Goal: Check status: Check status

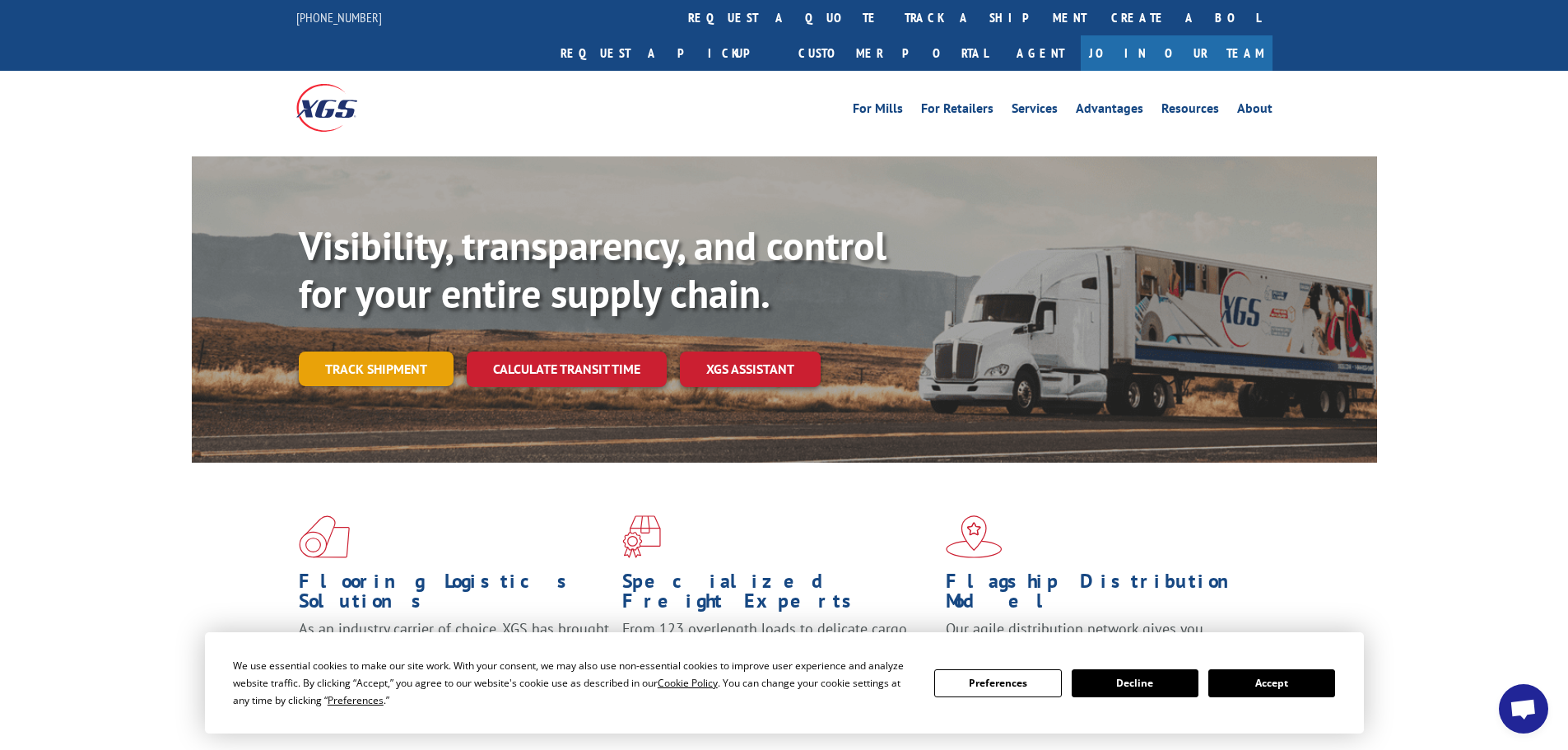
click at [392, 351] on link "Track shipment" at bounding box center [376, 369] width 155 height 34
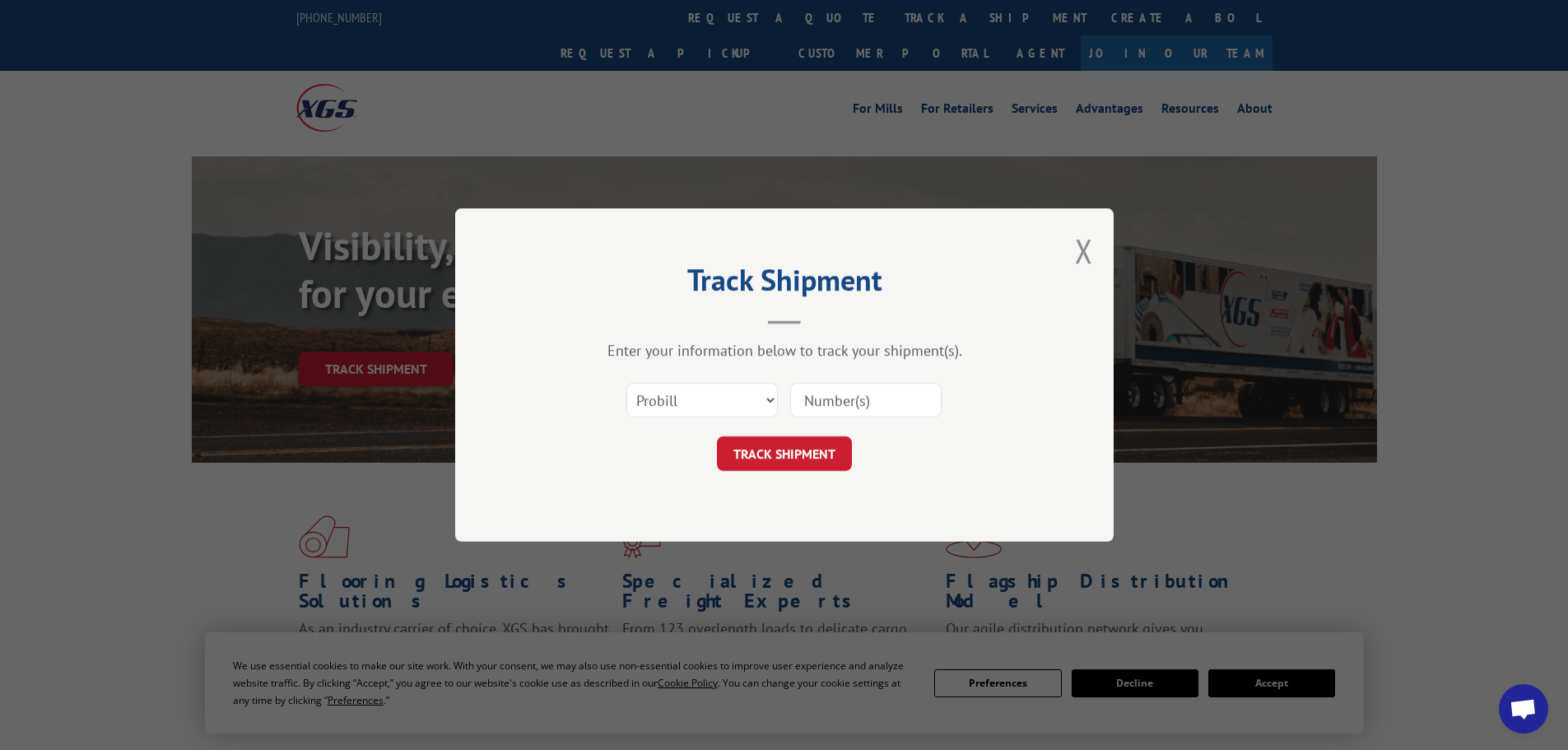
click at [808, 400] on input at bounding box center [866, 400] width 152 height 34
type input "17604985"
click at [813, 439] on button "TRACK SHIPMENT" at bounding box center [784, 453] width 135 height 34
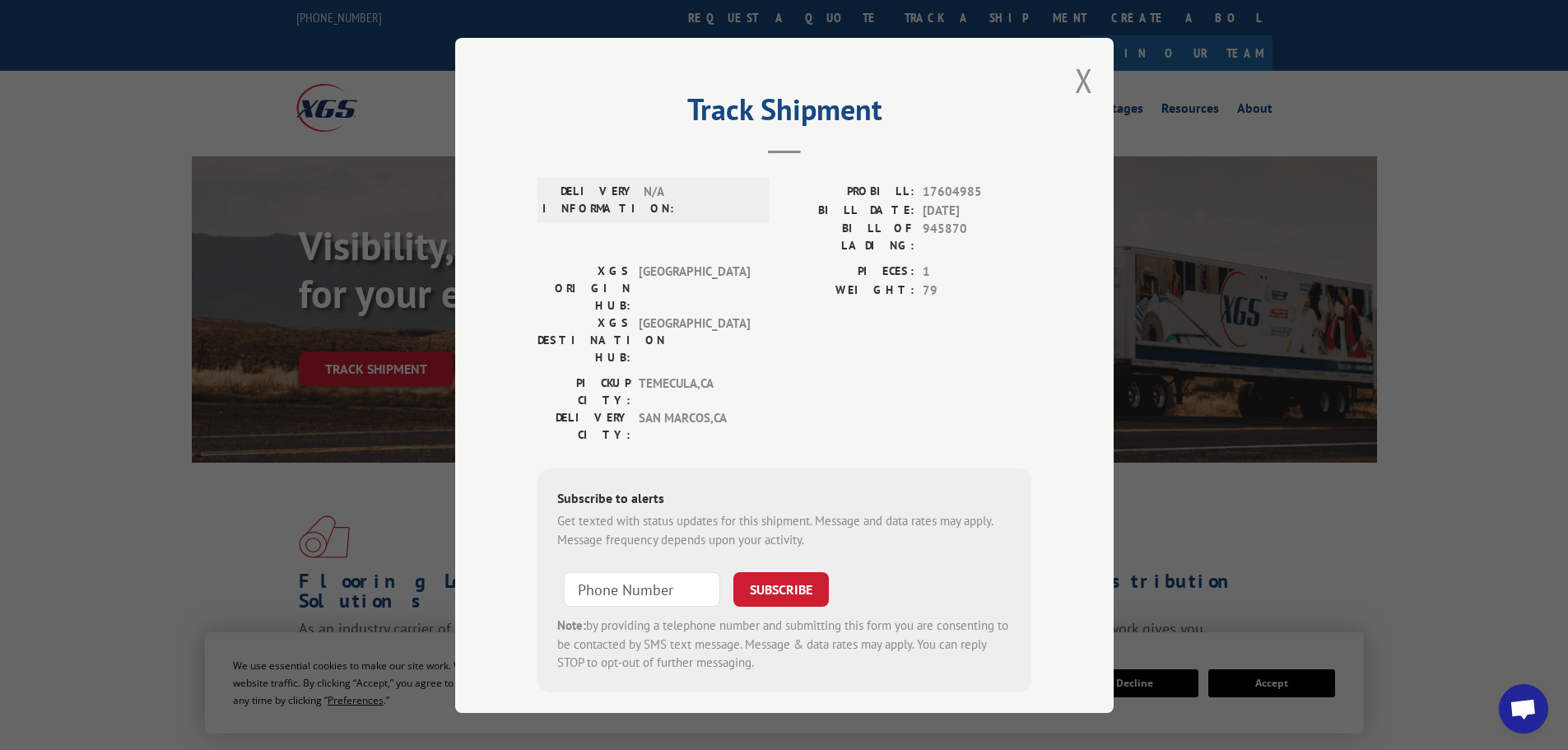
click at [754, 375] on div "[GEOGRAPHIC_DATA]: [GEOGRAPHIC_DATA] , [GEOGRAPHIC_DATA]: [GEOGRAPHIC_DATA] , […" at bounding box center [648, 413] width 222 height 77
click at [1090, 90] on button "Close modal" at bounding box center [1084, 80] width 18 height 44
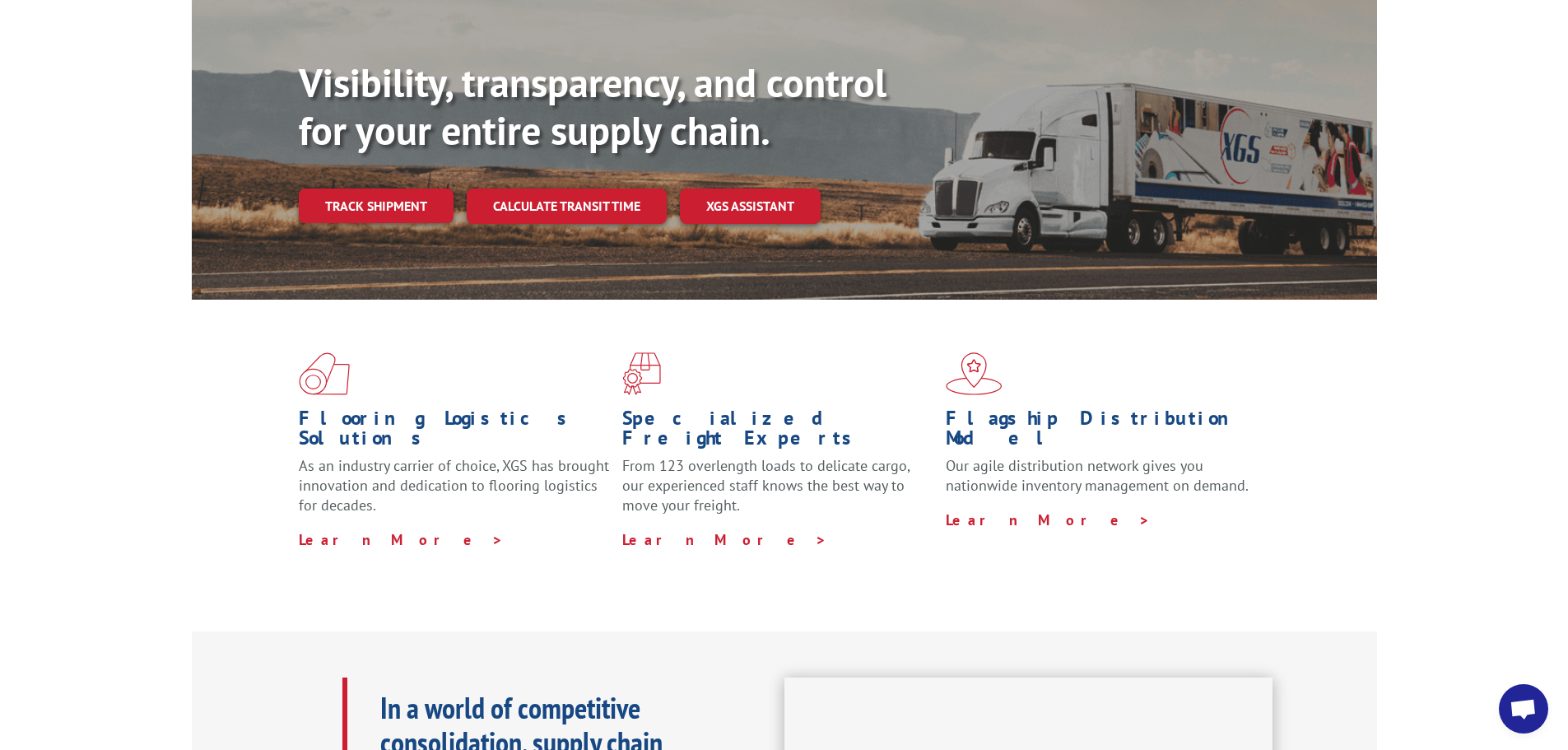
scroll to position [165, 0]
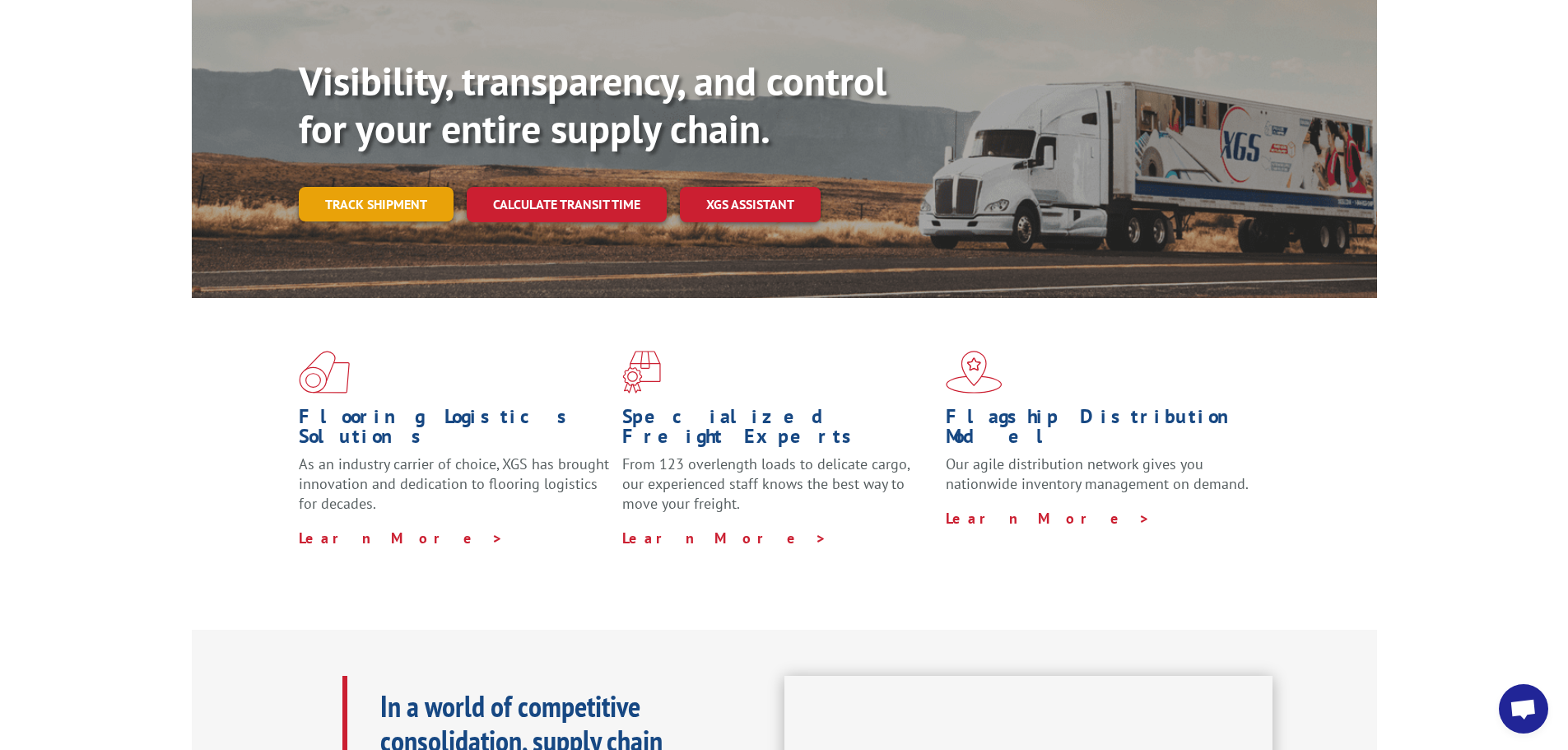
click at [403, 187] on link "Track shipment" at bounding box center [376, 204] width 155 height 34
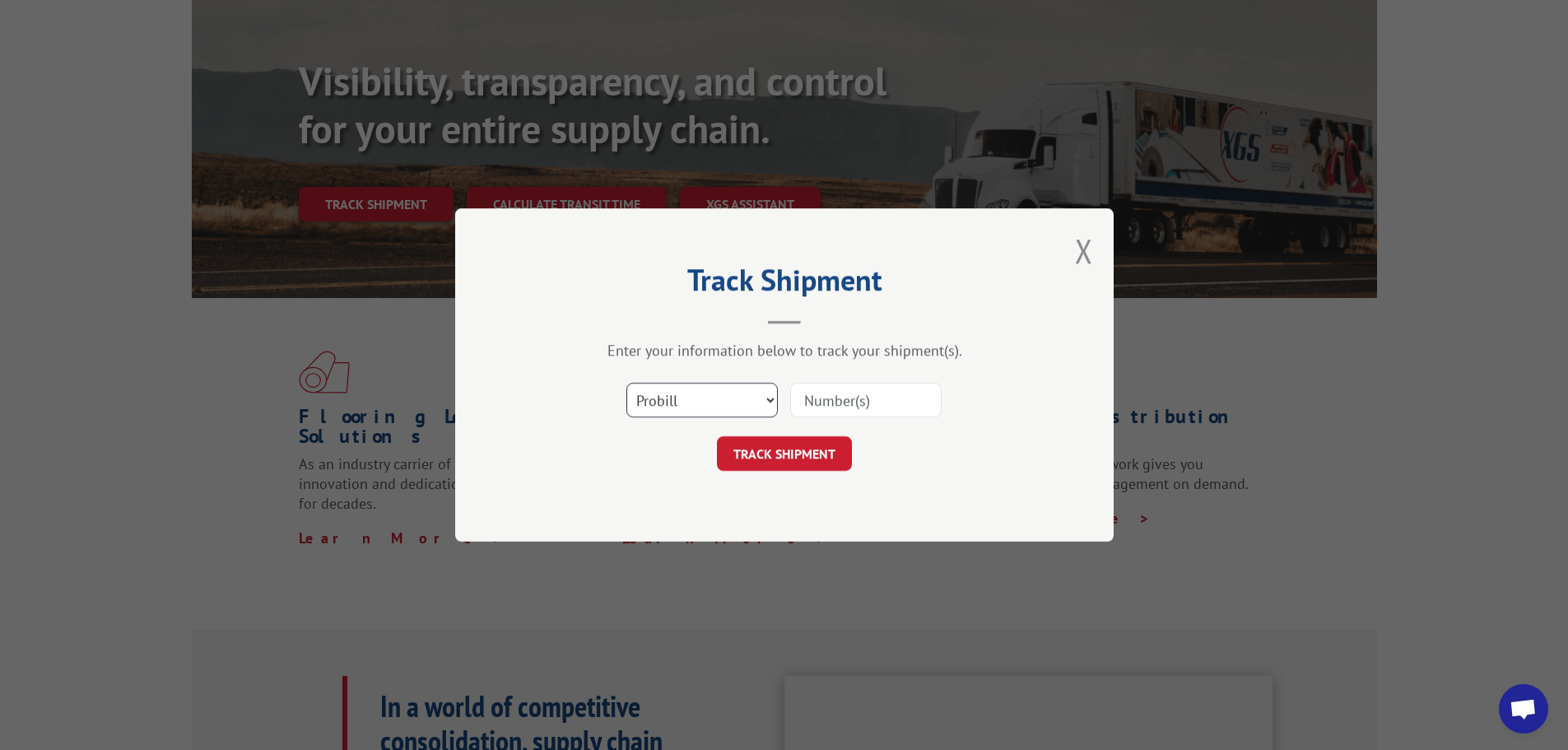
click at [767, 398] on select "Select category... Probill BOL PO" at bounding box center [702, 400] width 152 height 34
paste input "17604985"
type input "17604985"
click at [808, 447] on button "TRACK SHIPMENT" at bounding box center [784, 453] width 135 height 34
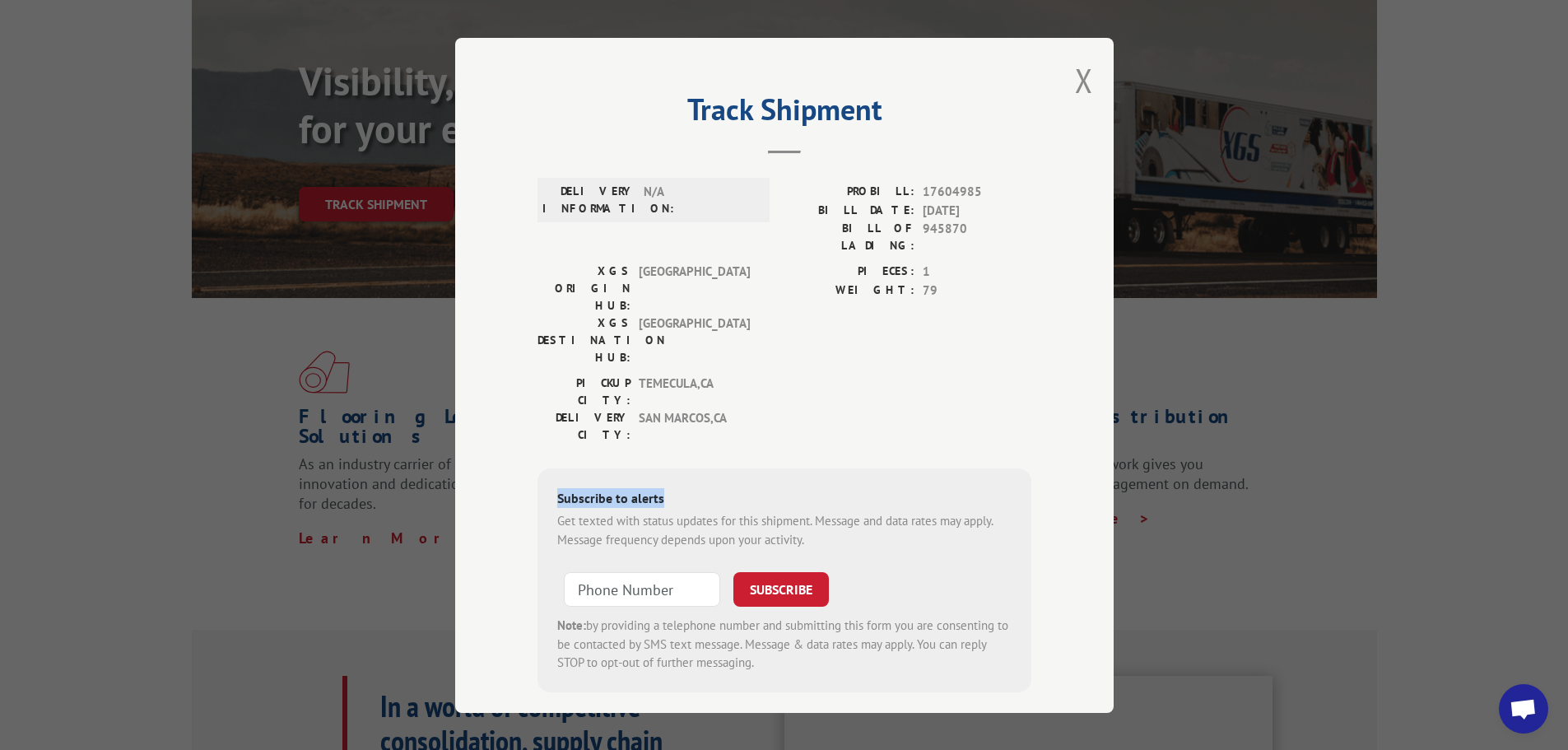
drag, startPoint x: 817, startPoint y: 378, endPoint x: 848, endPoint y: 333, distance: 54.6
click at [848, 333] on div "DELIVERY INFORMATION: N/A PROBILL: 17604985 BILL DATE: [DATE] BILL OF LADING: 9…" at bounding box center [784, 431] width 494 height 522
click at [848, 375] on div "[GEOGRAPHIC_DATA]: [GEOGRAPHIC_DATA] , [GEOGRAPHIC_DATA]: [GEOGRAPHIC_DATA] , […" at bounding box center [784, 413] width 494 height 77
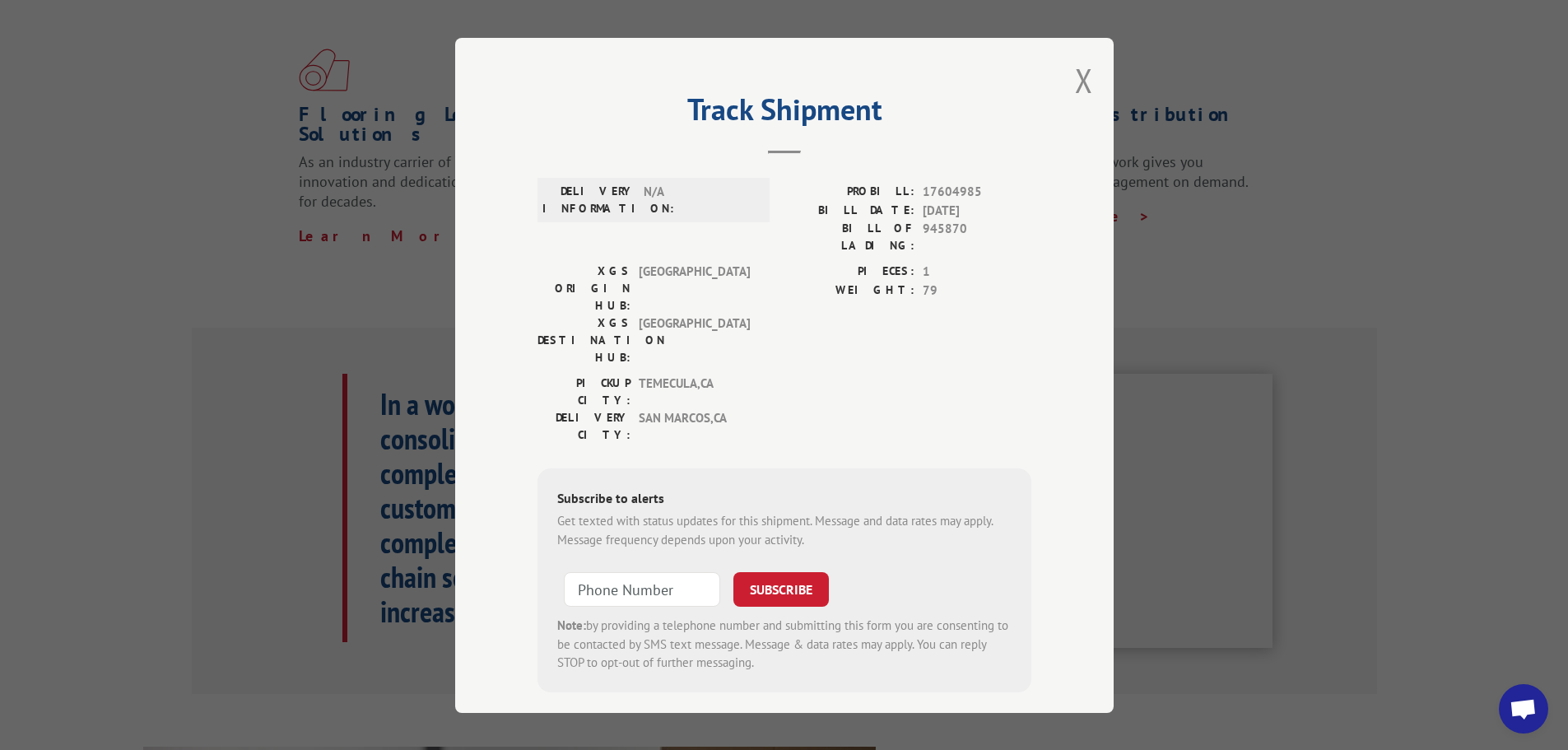
scroll to position [494, 0]
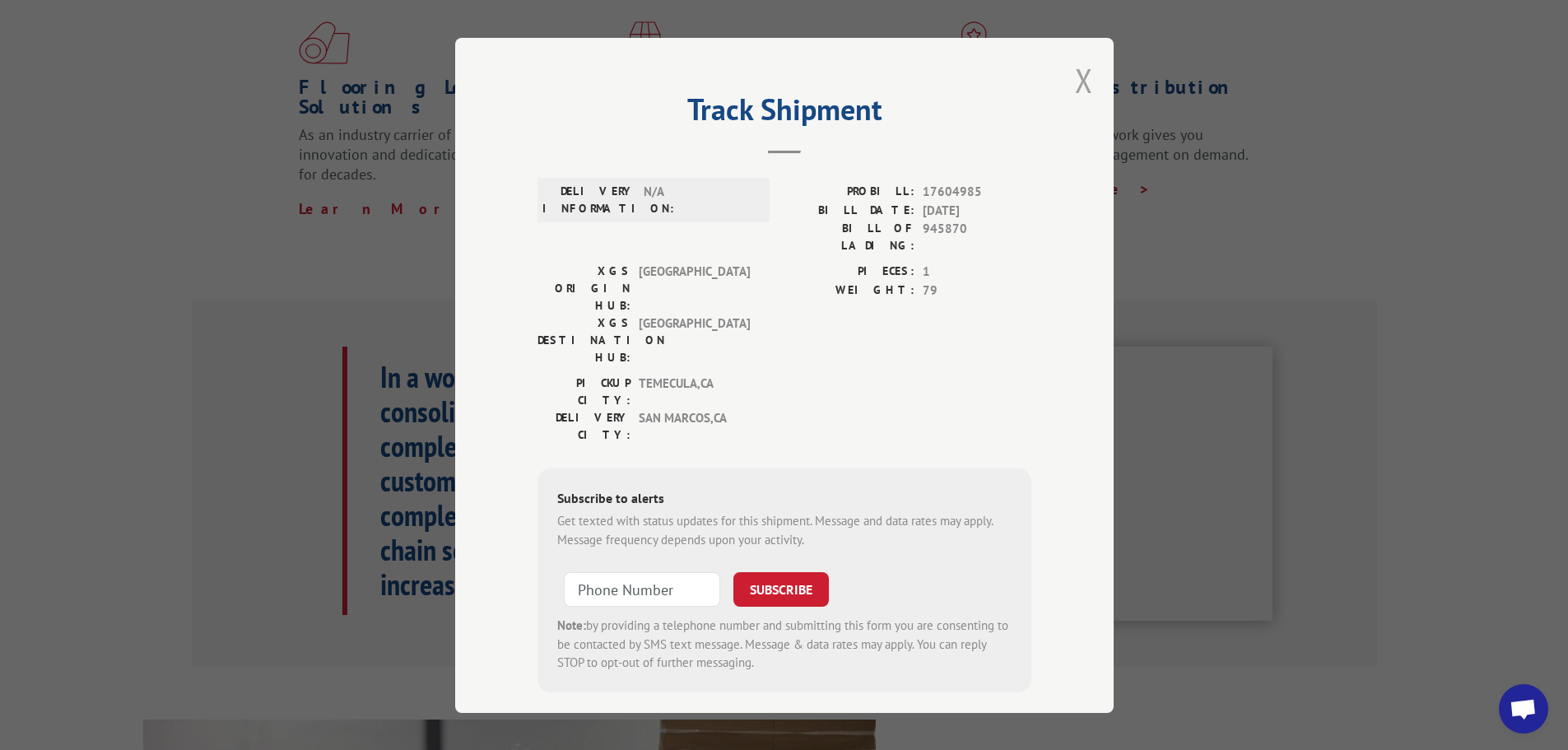
click at [1090, 88] on button "Close modal" at bounding box center [1084, 80] width 18 height 44
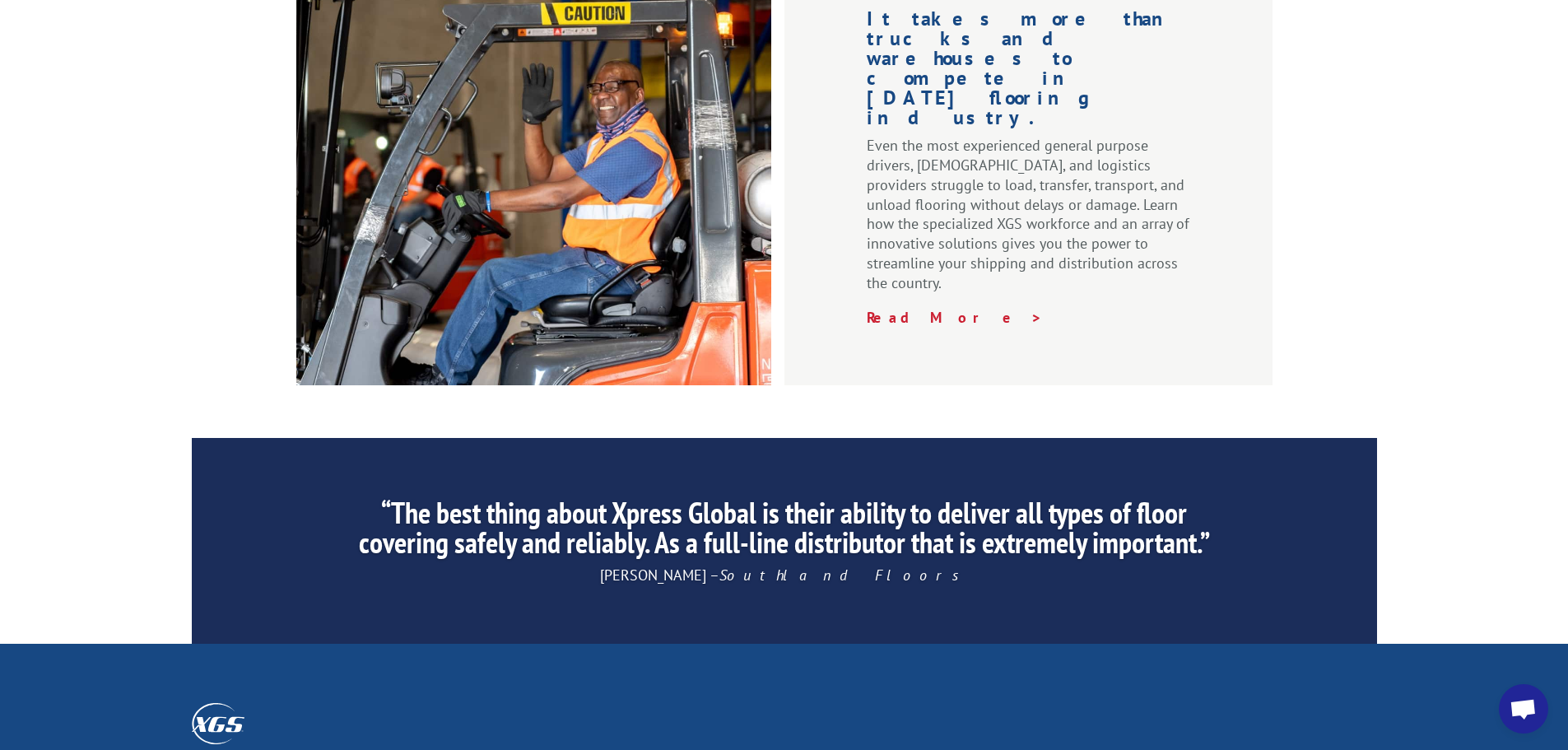
scroll to position [2508, 0]
